Goal: Task Accomplishment & Management: Manage account settings

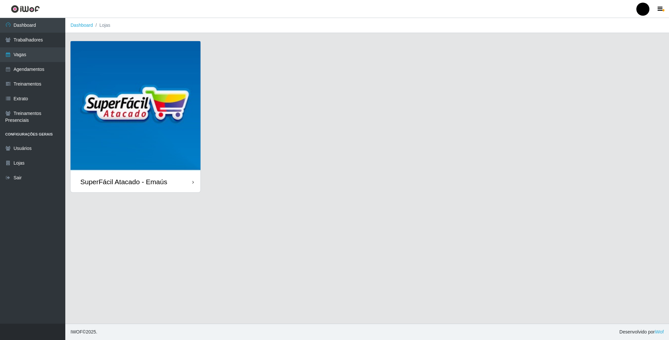
click at [142, 107] on img at bounding box center [136, 106] width 130 height 130
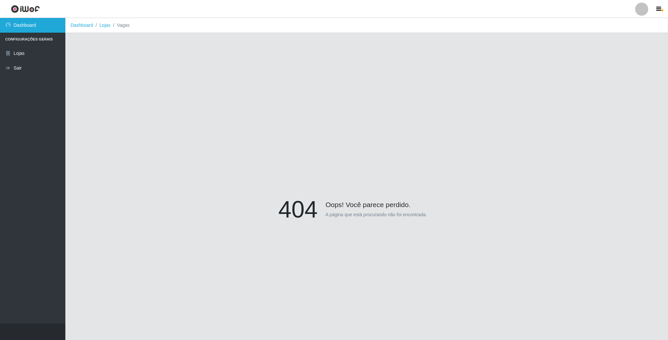
click at [20, 29] on link "Dashboard" at bounding box center [32, 25] width 65 height 15
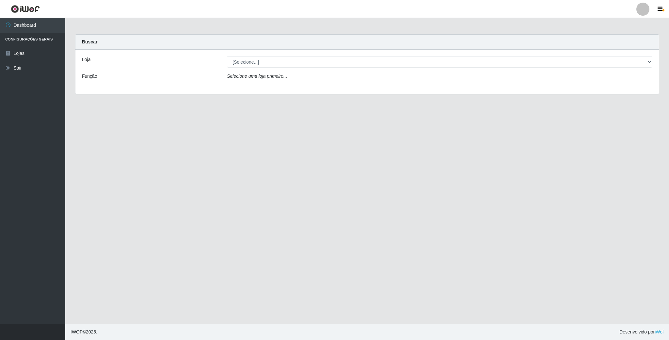
click at [321, 69] on div "Loja [Selecione...] SuperFácil Atacado - Emaús Função Selecione uma loja primei…" at bounding box center [367, 72] width 584 height 44
click at [304, 66] on select "[Selecione...] SuperFácil Atacado - Emaús" at bounding box center [440, 61] width 426 height 11
select select "407"
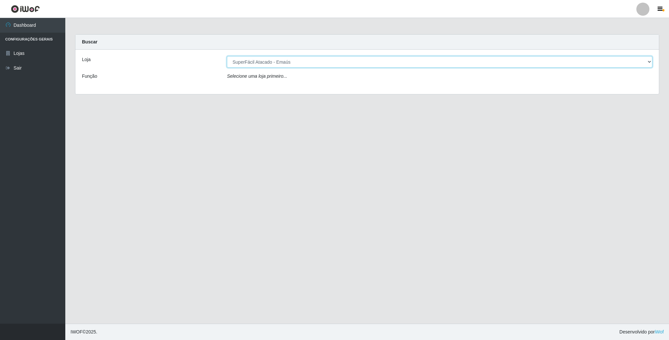
click at [227, 56] on select "[Selecione...] SuperFácil Atacado - Emaús" at bounding box center [440, 61] width 426 height 11
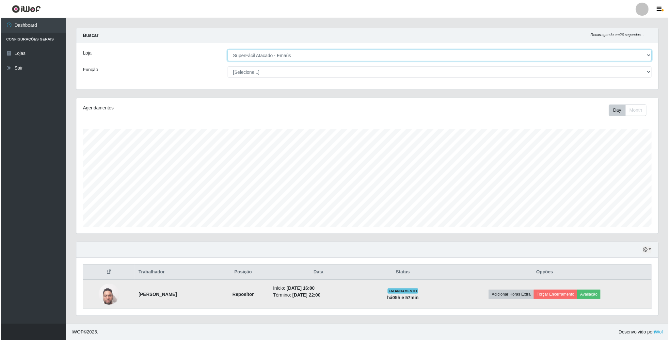
scroll to position [9, 0]
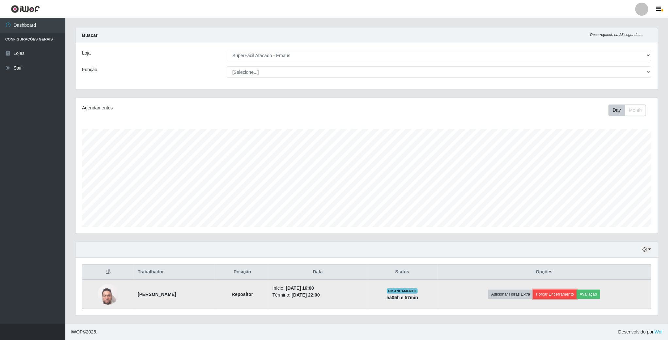
click at [566, 291] on button "Forçar Encerramento" at bounding box center [555, 294] width 44 height 9
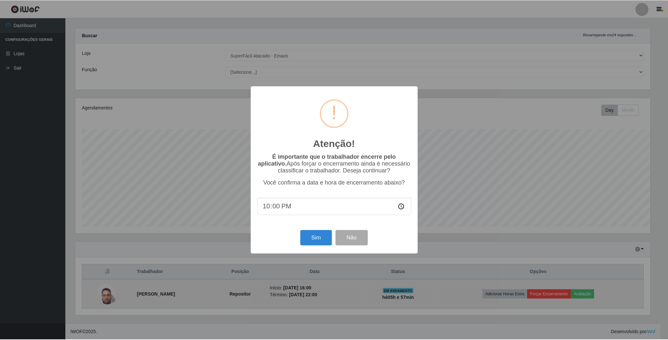
scroll to position [136, 576]
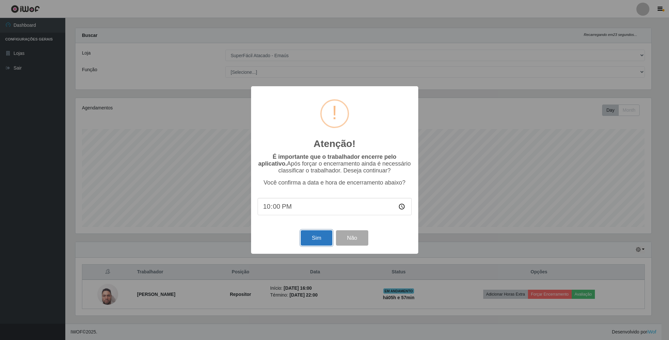
click at [325, 238] on button "Sim" at bounding box center [317, 237] width 32 height 15
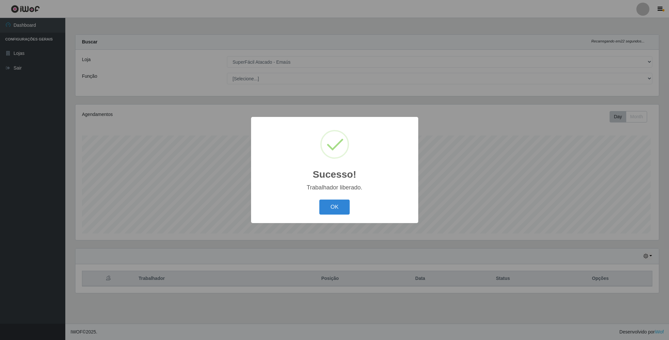
scroll to position [136, 583]
click at [321, 214] on button "OK" at bounding box center [334, 207] width 30 height 15
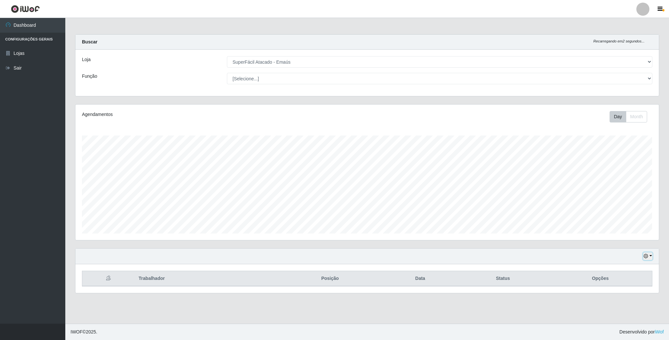
click at [651, 259] on button "button" at bounding box center [647, 256] width 9 height 8
click at [624, 205] on button "1 dia" at bounding box center [626, 204] width 52 height 14
click at [648, 255] on icon "button" at bounding box center [646, 256] width 5 height 5
click at [617, 217] on button "3 dias" at bounding box center [626, 217] width 52 height 14
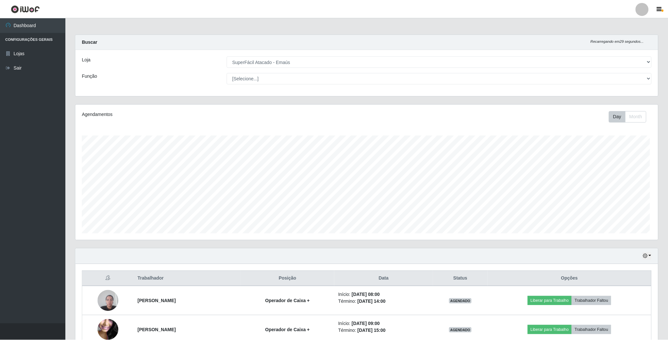
scroll to position [326433, 325986]
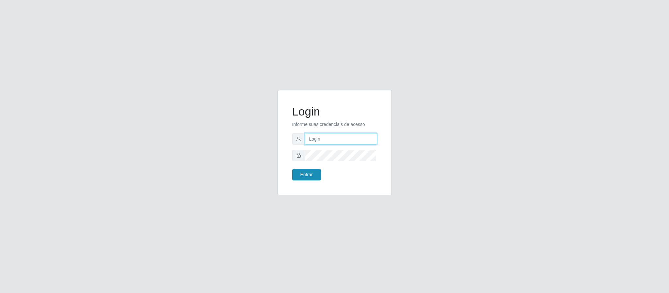
type input "[EMAIL_ADDRESS][DOMAIN_NAME]"
click at [312, 169] on button "Entrar" at bounding box center [306, 174] width 29 height 11
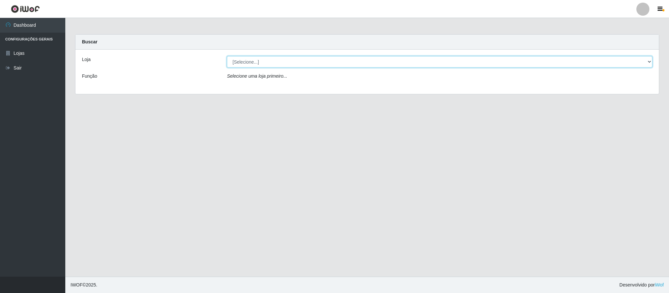
click at [298, 60] on select "[Selecione...] SuperFácil Atacado - Emaús" at bounding box center [440, 61] width 426 height 11
select select "407"
click at [227, 56] on select "[Selecione...] SuperFácil Atacado - Emaús" at bounding box center [440, 61] width 426 height 11
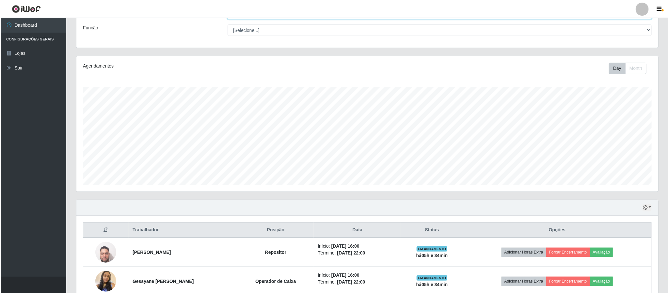
scroll to position [114, 0]
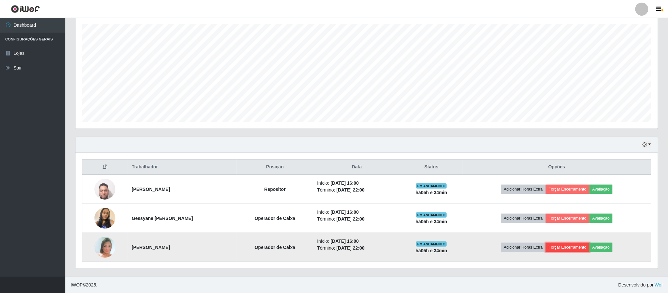
click at [573, 245] on button "Forçar Encerramento" at bounding box center [567, 247] width 44 height 9
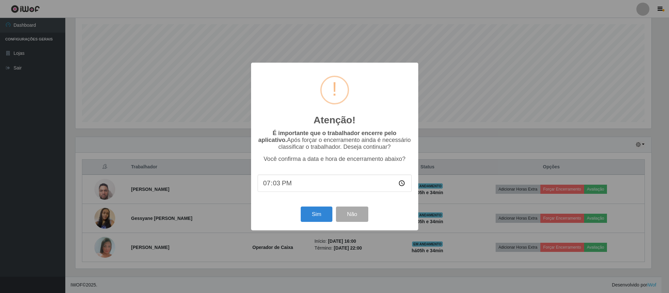
type input "19:30"
click at [310, 209] on button "Sim" at bounding box center [317, 214] width 32 height 15
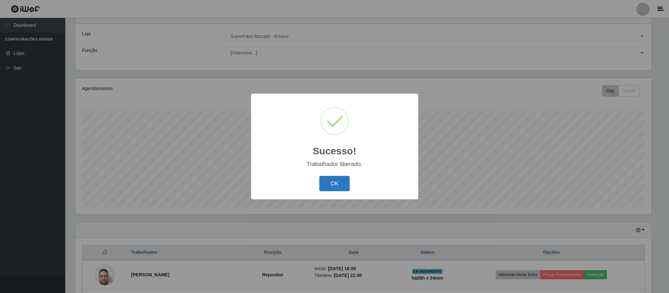
click at [322, 180] on button "OK" at bounding box center [334, 183] width 30 height 15
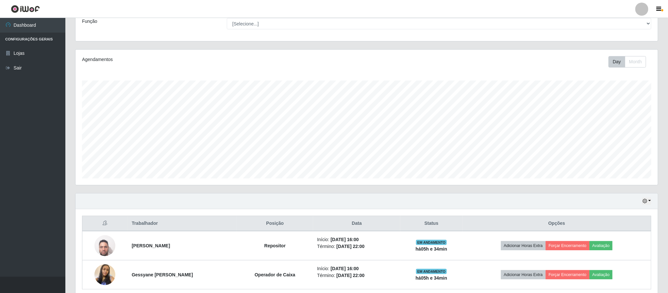
scroll to position [84, 0]
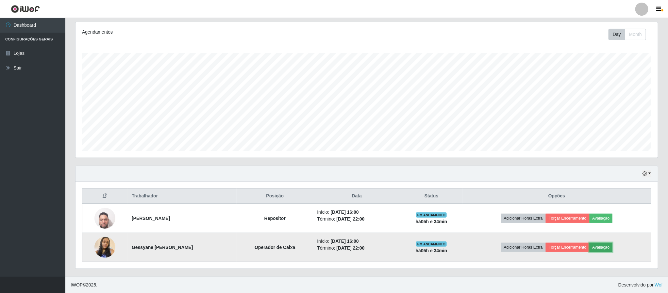
click at [609, 246] on button "Avaliação" at bounding box center [600, 247] width 23 height 9
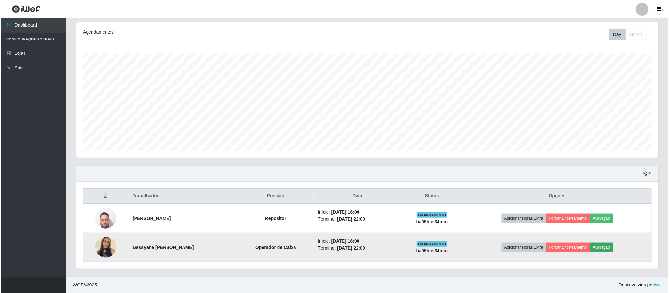
scroll to position [136, 576]
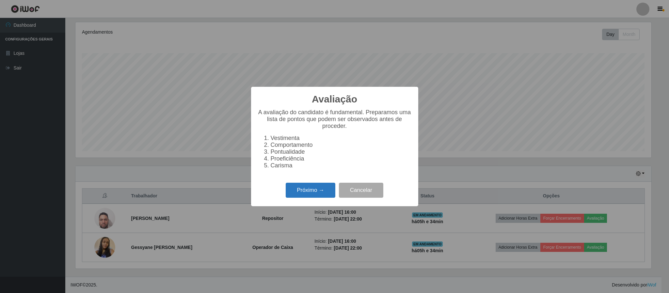
click at [294, 187] on button "Próximo →" at bounding box center [311, 190] width 50 height 15
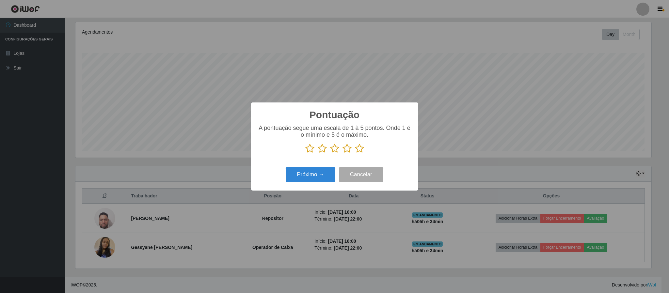
click at [335, 148] on icon at bounding box center [334, 149] width 9 height 10
click at [330, 153] on input "radio" at bounding box center [330, 153] width 0 height 0
click at [325, 169] on button "Próximo →" at bounding box center [311, 174] width 50 height 15
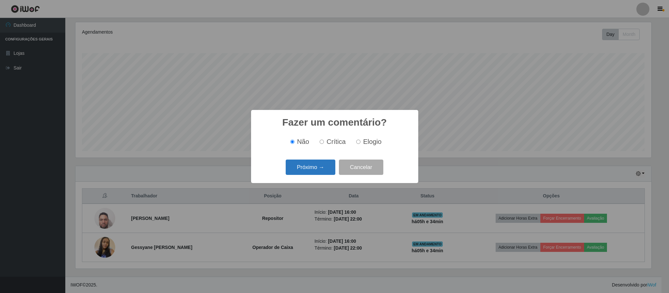
click at [309, 166] on button "Próximo →" at bounding box center [311, 167] width 50 height 15
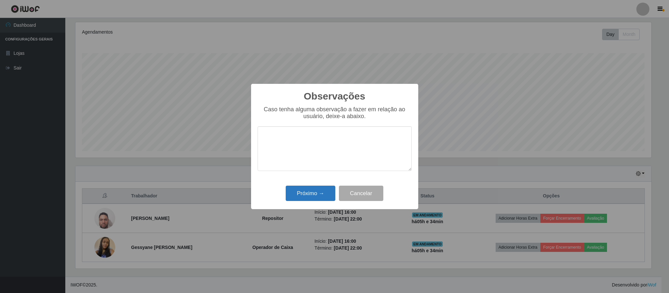
click at [308, 199] on div "Observações × Caso tenha alguma observação a fazer em relação ao usuário, deixe…" at bounding box center [334, 147] width 167 height 126
click at [308, 195] on button "Próximo →" at bounding box center [311, 193] width 50 height 15
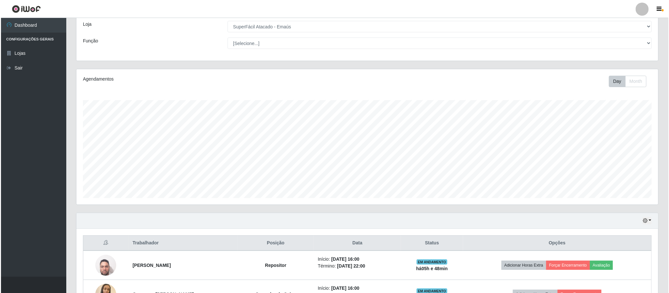
scroll to position [84, 0]
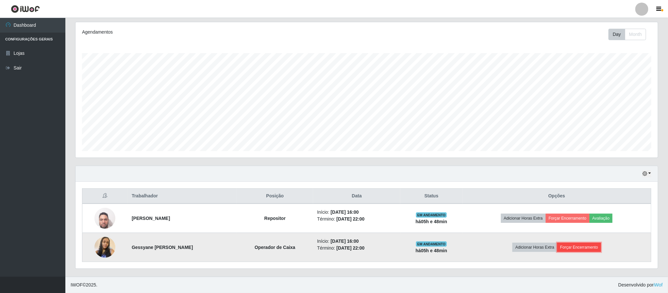
click at [576, 249] on button "Forçar Encerramento" at bounding box center [579, 247] width 44 height 9
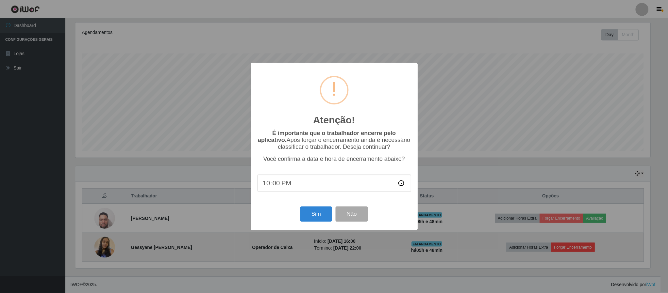
scroll to position [136, 576]
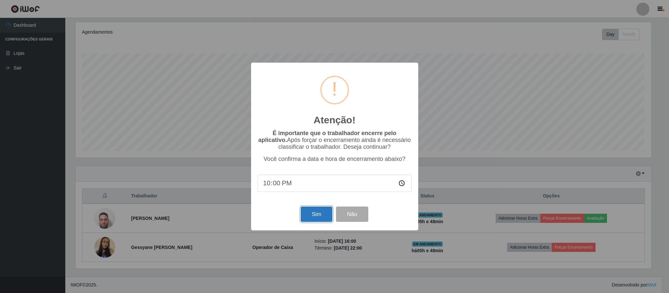
click at [314, 216] on button "Sim" at bounding box center [317, 214] width 32 height 15
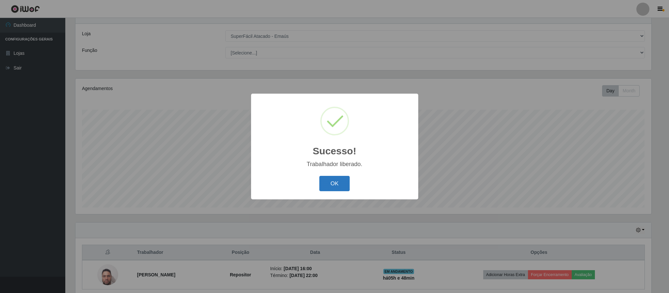
click at [333, 185] on button "OK" at bounding box center [334, 183] width 30 height 15
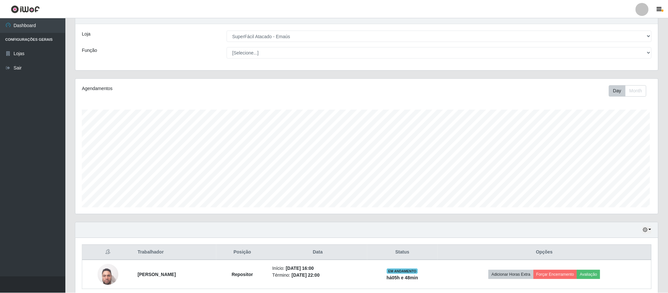
scroll to position [136, 581]
